Goal: Transaction & Acquisition: Purchase product/service

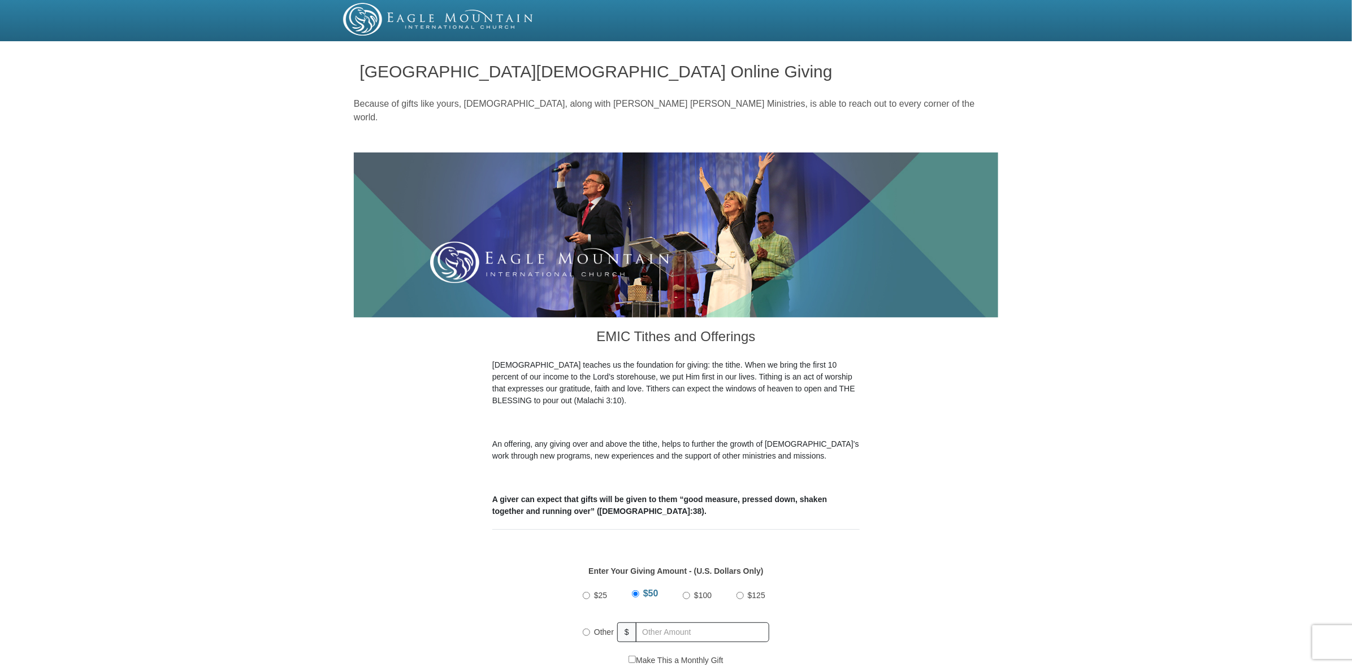
drag, startPoint x: 1351, startPoint y: 85, endPoint x: 1355, endPoint y: 139, distance: 54.4
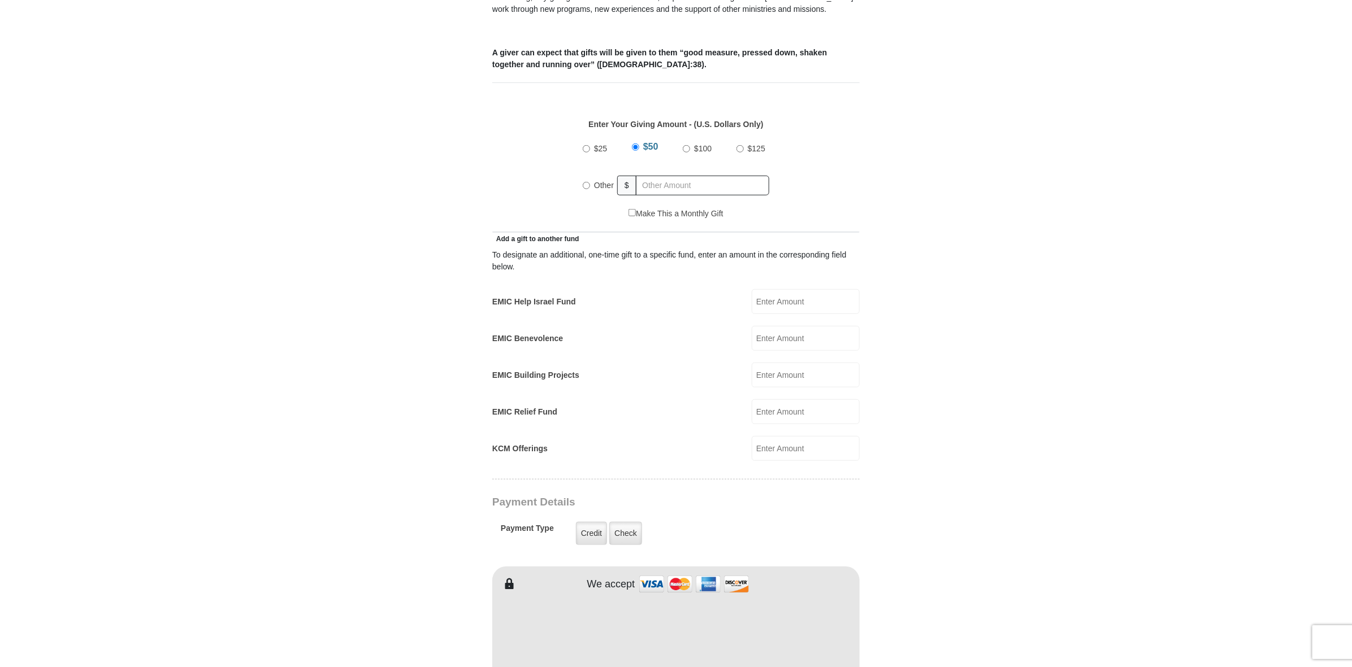
scroll to position [450, 0]
click at [584, 186] on input "Other" at bounding box center [586, 182] width 7 height 7
radio input "true"
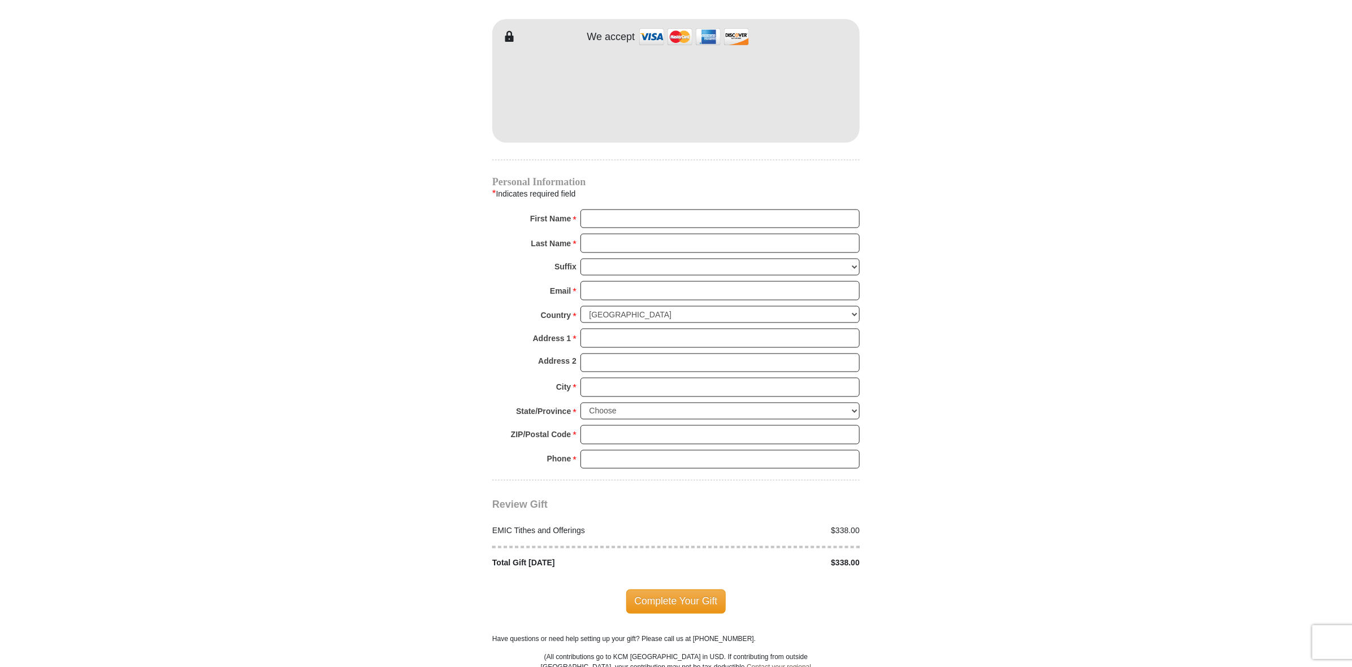
scroll to position [1012, 0]
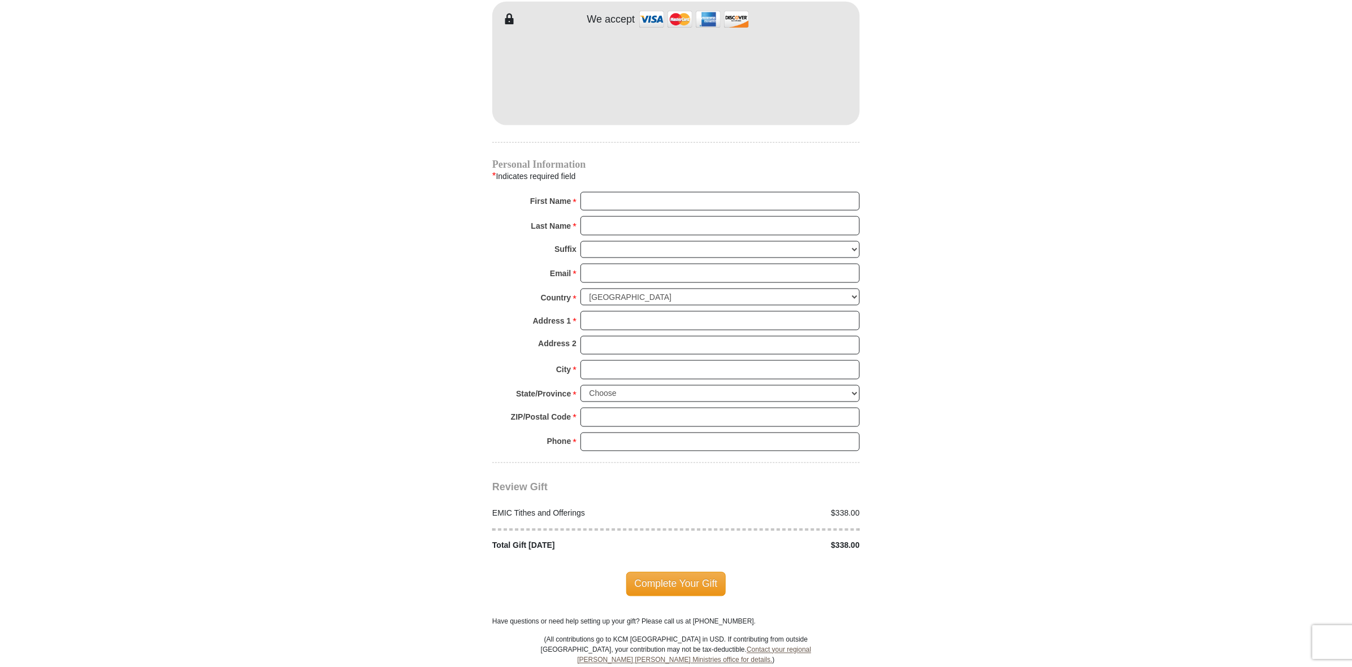
type input "338.00"
click at [0, 0] on input "Credit" at bounding box center [0, 0] width 0 height 0
click at [688, 211] on input "First Name *" at bounding box center [719, 201] width 279 height 19
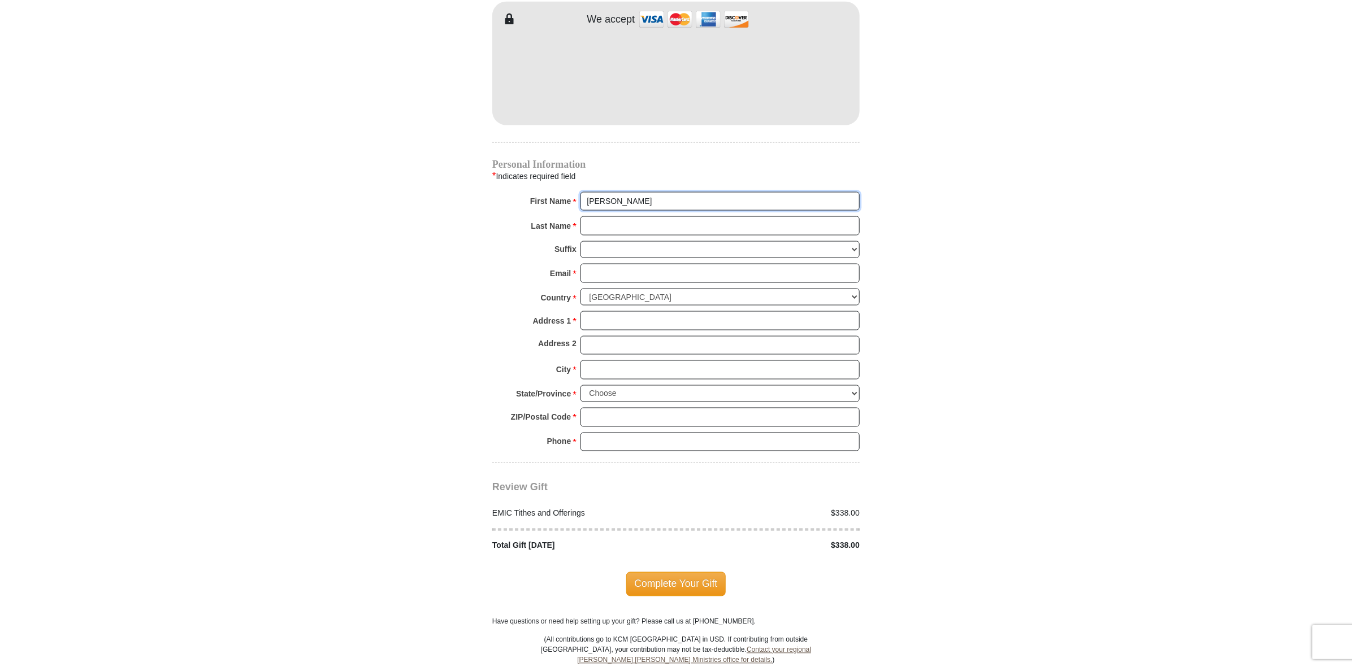
type input "[PERSON_NAME]"
click at [627, 236] on input "Last Name *" at bounding box center [719, 225] width 279 height 19
type input "[PERSON_NAME]"
click at [604, 283] on input "Email *" at bounding box center [719, 273] width 279 height 19
type input "[EMAIL_ADDRESS][DOMAIN_NAME]"
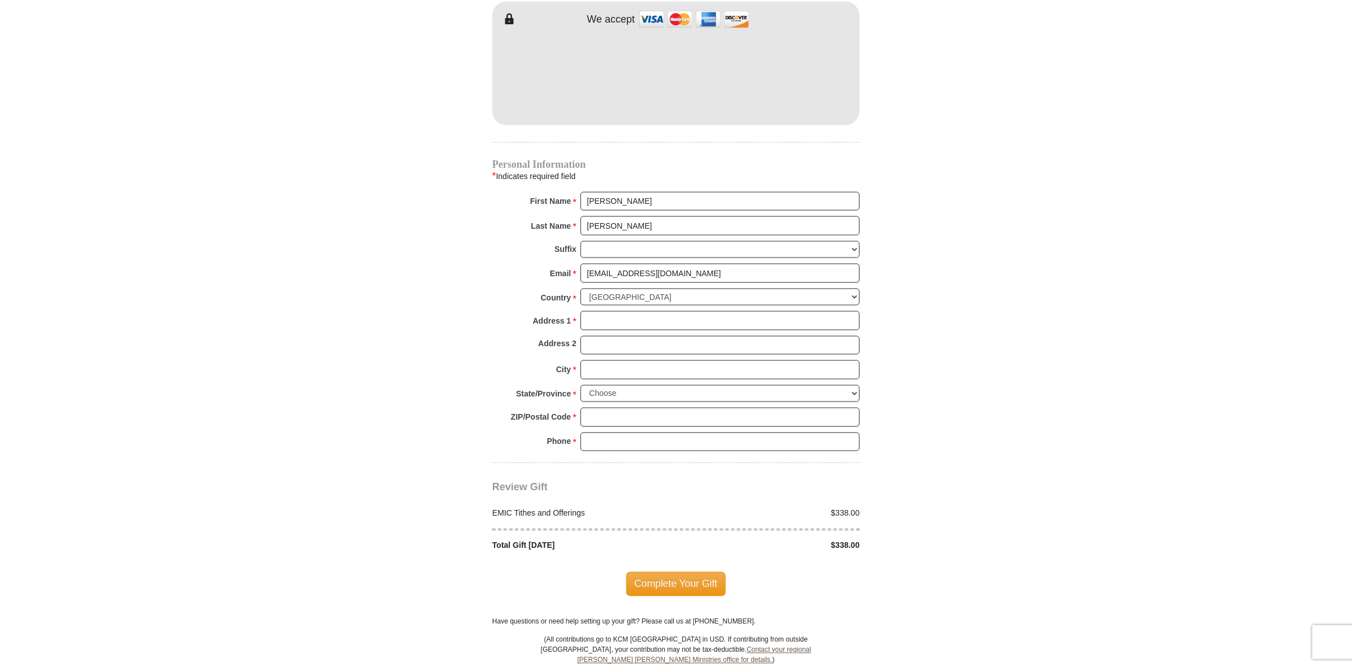
click at [686, 331] on input "Address 1 *" at bounding box center [719, 320] width 279 height 19
type input "[STREET_ADDRESS][PERSON_NAME]"
click at [628, 380] on input "City *" at bounding box center [719, 370] width 279 height 19
type input "[PERSON_NAME]"
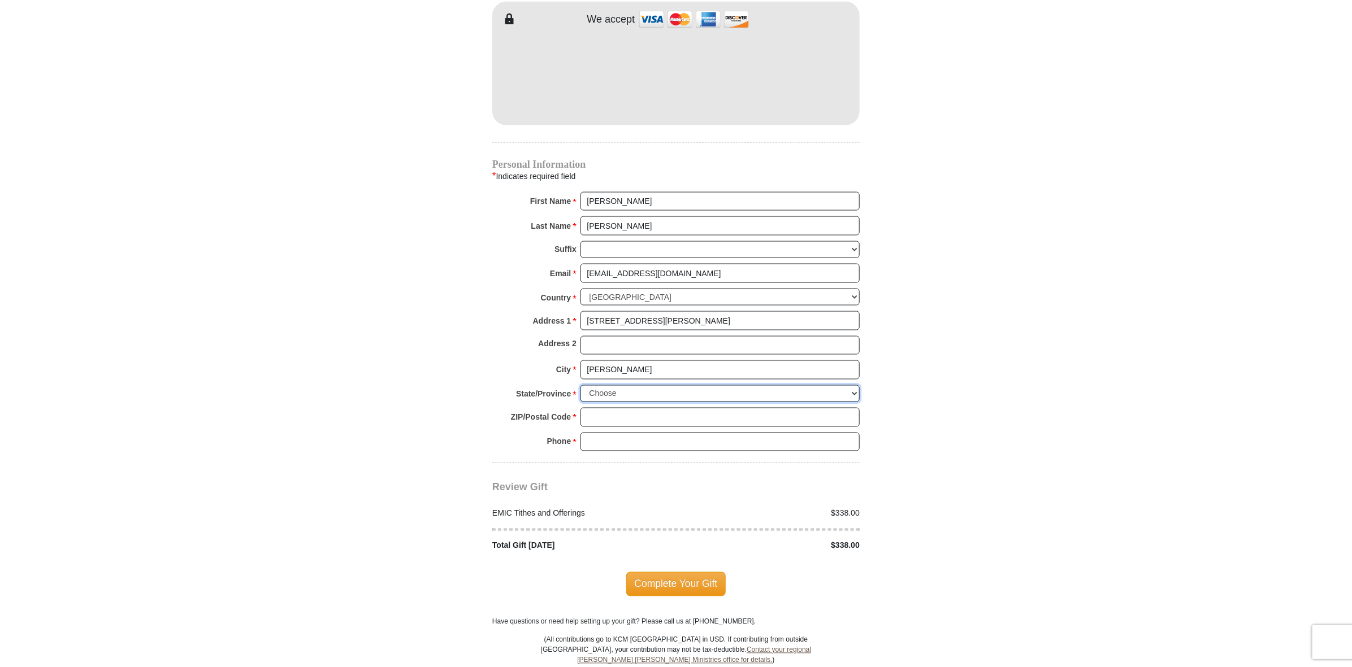
click at [846, 403] on select "Choose [US_STATE] [US_STATE] [US_STATE] [US_STATE] [US_STATE] Armed Forces Amer…" at bounding box center [719, 394] width 279 height 18
click at [851, 403] on select "Choose [US_STATE] [US_STATE] [US_STATE] [US_STATE] [US_STATE] Armed Forces Amer…" at bounding box center [719, 394] width 279 height 18
select select "MN"
click at [580, 403] on select "Choose [US_STATE] [US_STATE] [US_STATE] [US_STATE] [US_STATE] Armed Forces Amer…" at bounding box center [719, 394] width 279 height 18
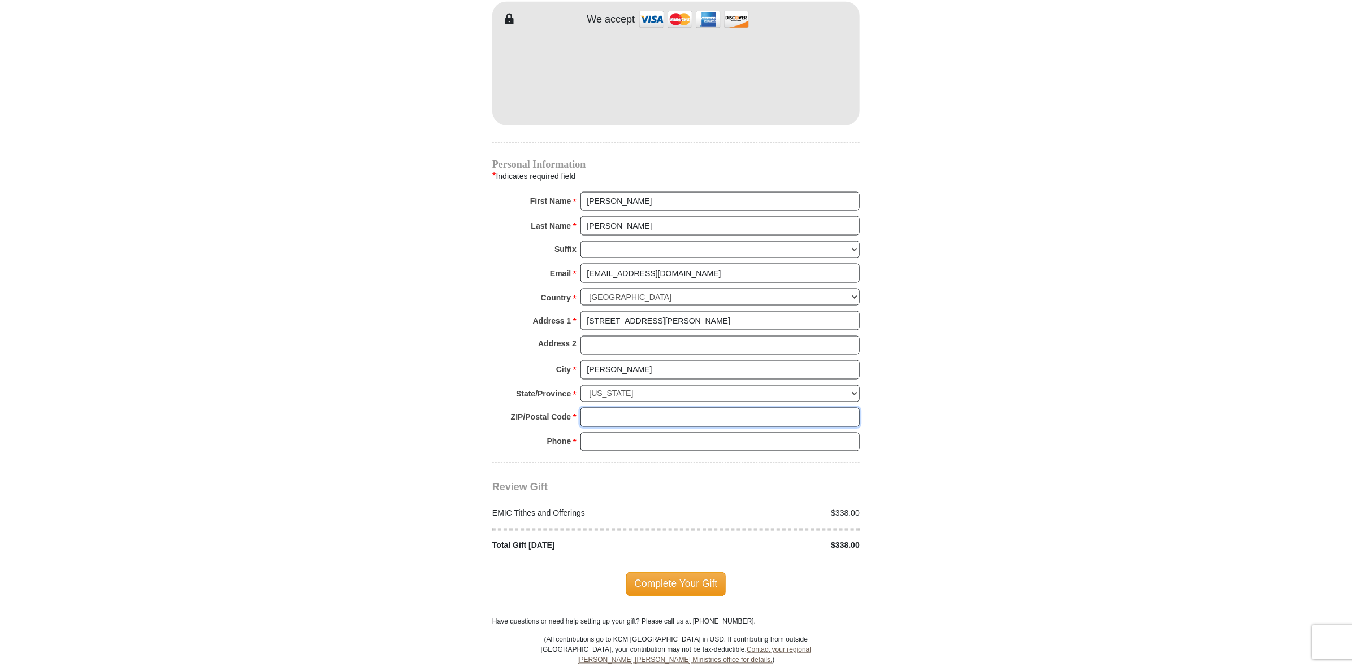
click at [769, 427] on input "ZIP/Postal Code *" at bounding box center [719, 417] width 279 height 19
type input "55374"
click at [772, 458] on div "Phone * * Please enter Phone Number Please enter Phone" at bounding box center [675, 445] width 367 height 25
click at [769, 452] on input "Phone * *" at bounding box center [719, 442] width 279 height 19
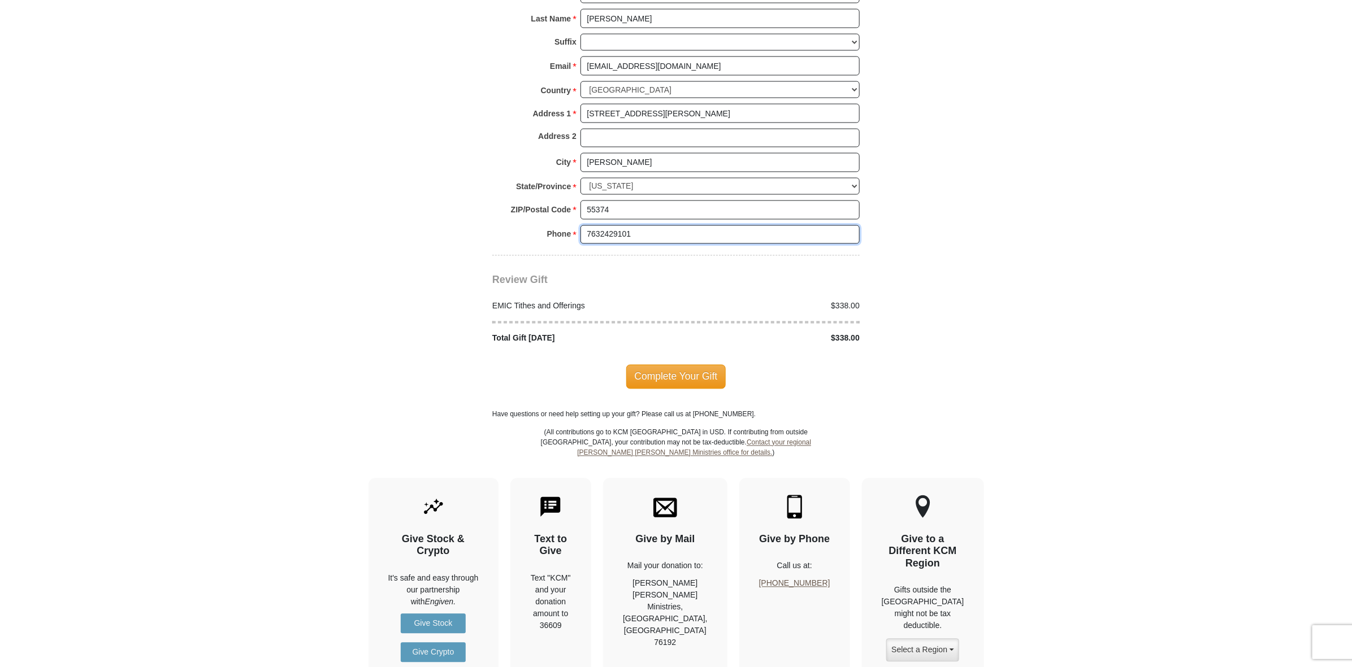
scroll to position [1222, 0]
type input "7632429101"
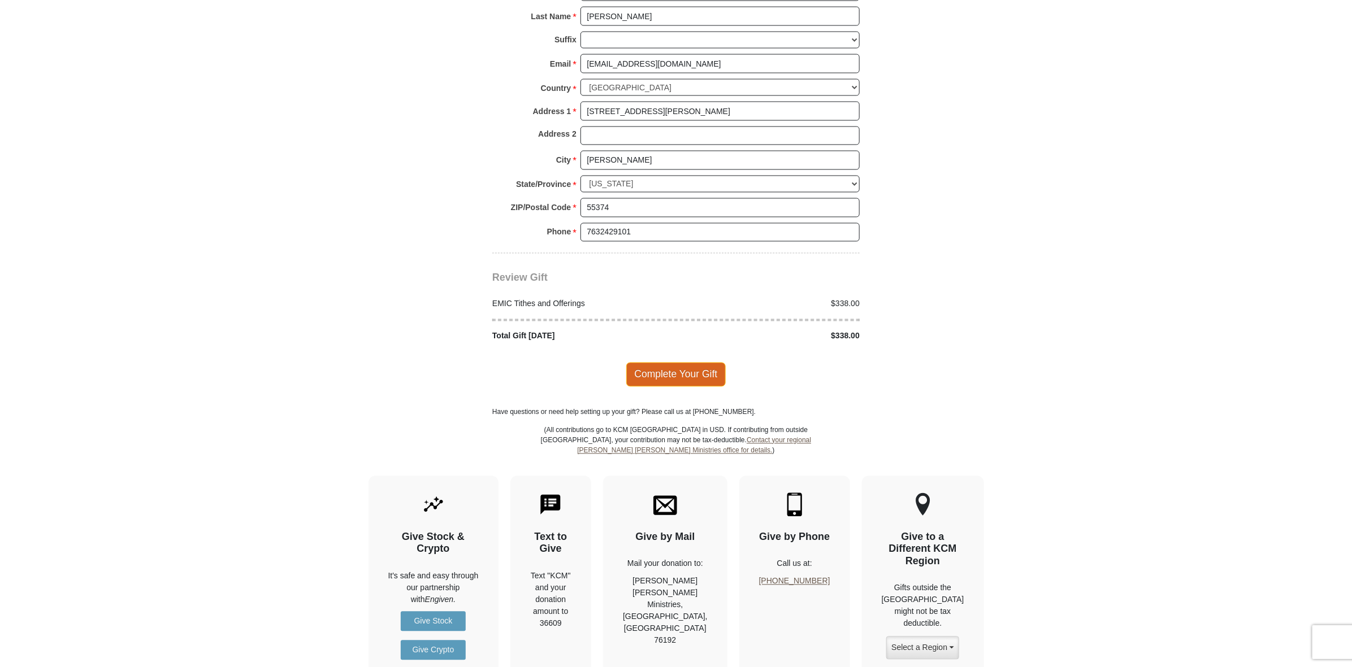
click at [711, 387] on span "Complete Your Gift" at bounding box center [676, 375] width 100 height 24
